Goal: Task Accomplishment & Management: Complete application form

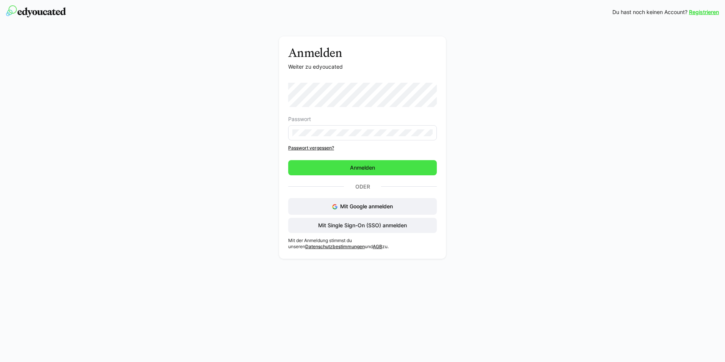
click at [366, 167] on span "Anmelden" at bounding box center [362, 168] width 27 height 8
